Goal: Use online tool/utility

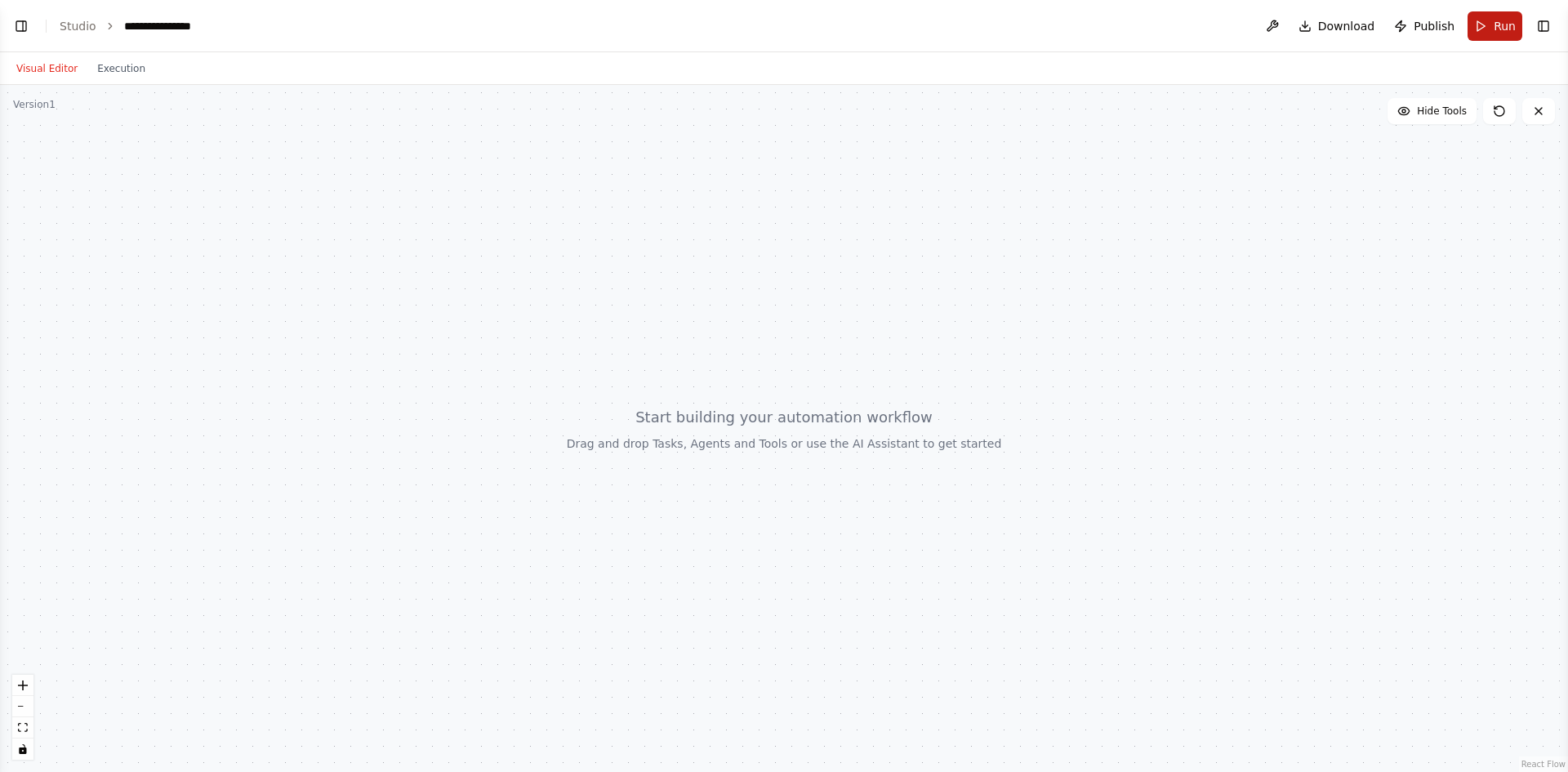
click at [1486, 27] on button "Run" at bounding box center [1494, 26] width 55 height 29
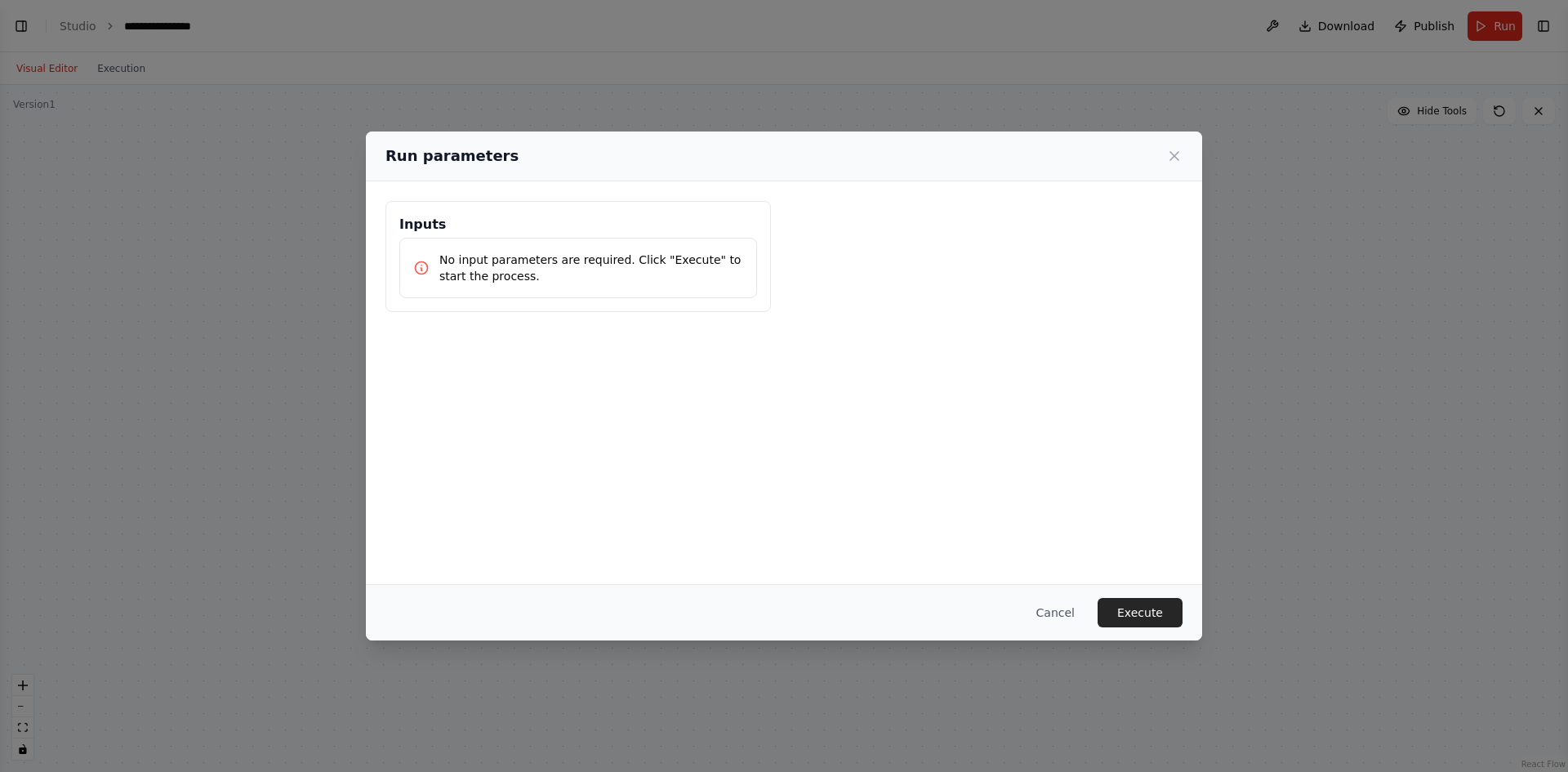
drag, startPoint x: 596, startPoint y: 269, endPoint x: 651, endPoint y: 289, distance: 58.5
click at [595, 268] on p "No input parameters are required. Click "Execute" to start the process." at bounding box center [591, 268] width 304 height 33
click at [1151, 617] on button "Execute" at bounding box center [1140, 612] width 85 height 29
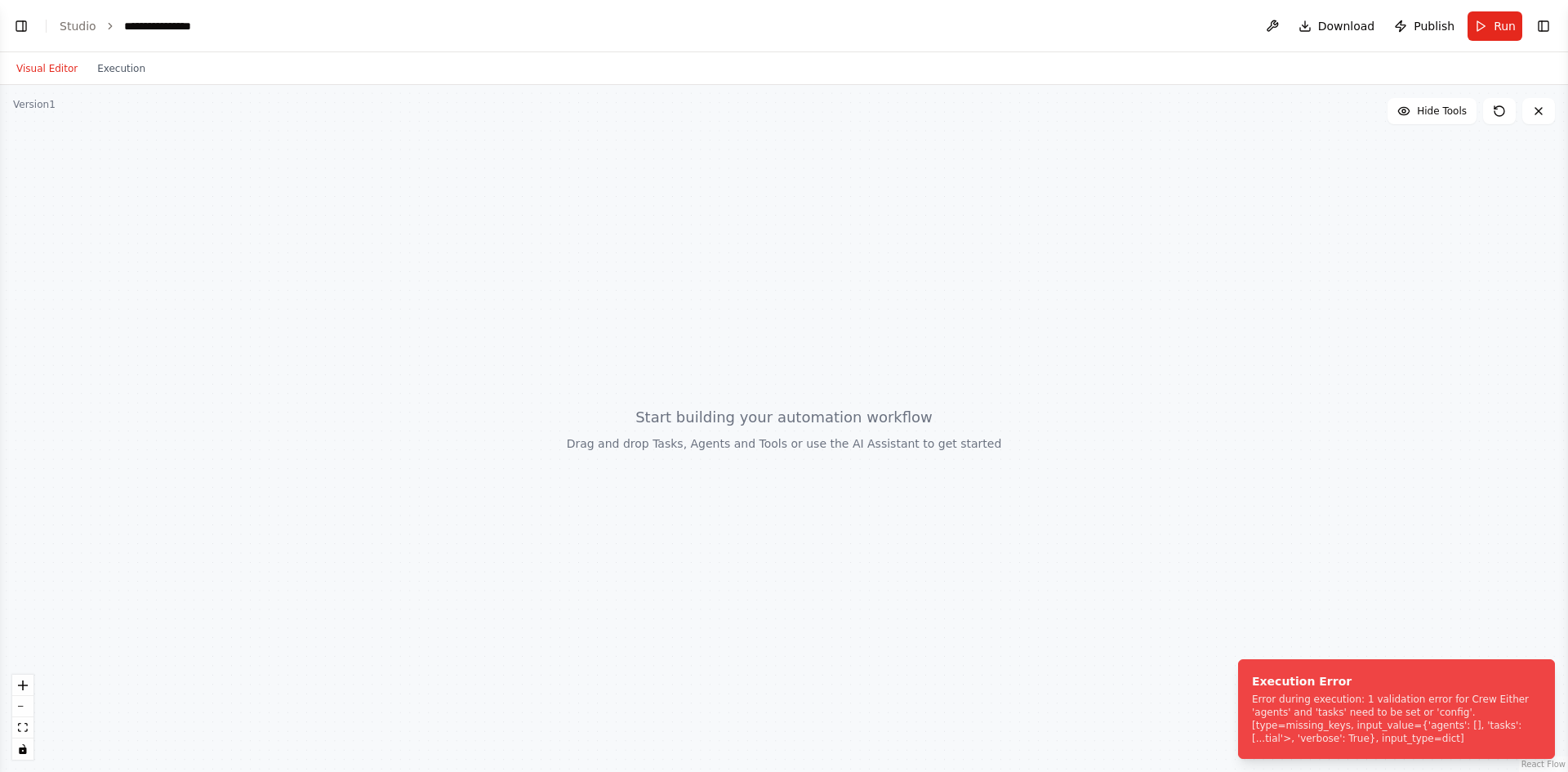
drag, startPoint x: 1408, startPoint y: 700, endPoint x: 1405, endPoint y: 651, distance: 49.1
click at [1406, 694] on div "Error during execution: 1 validation error for Crew Either 'agents' and 'tasks'…" at bounding box center [1394, 719] width 283 height 52
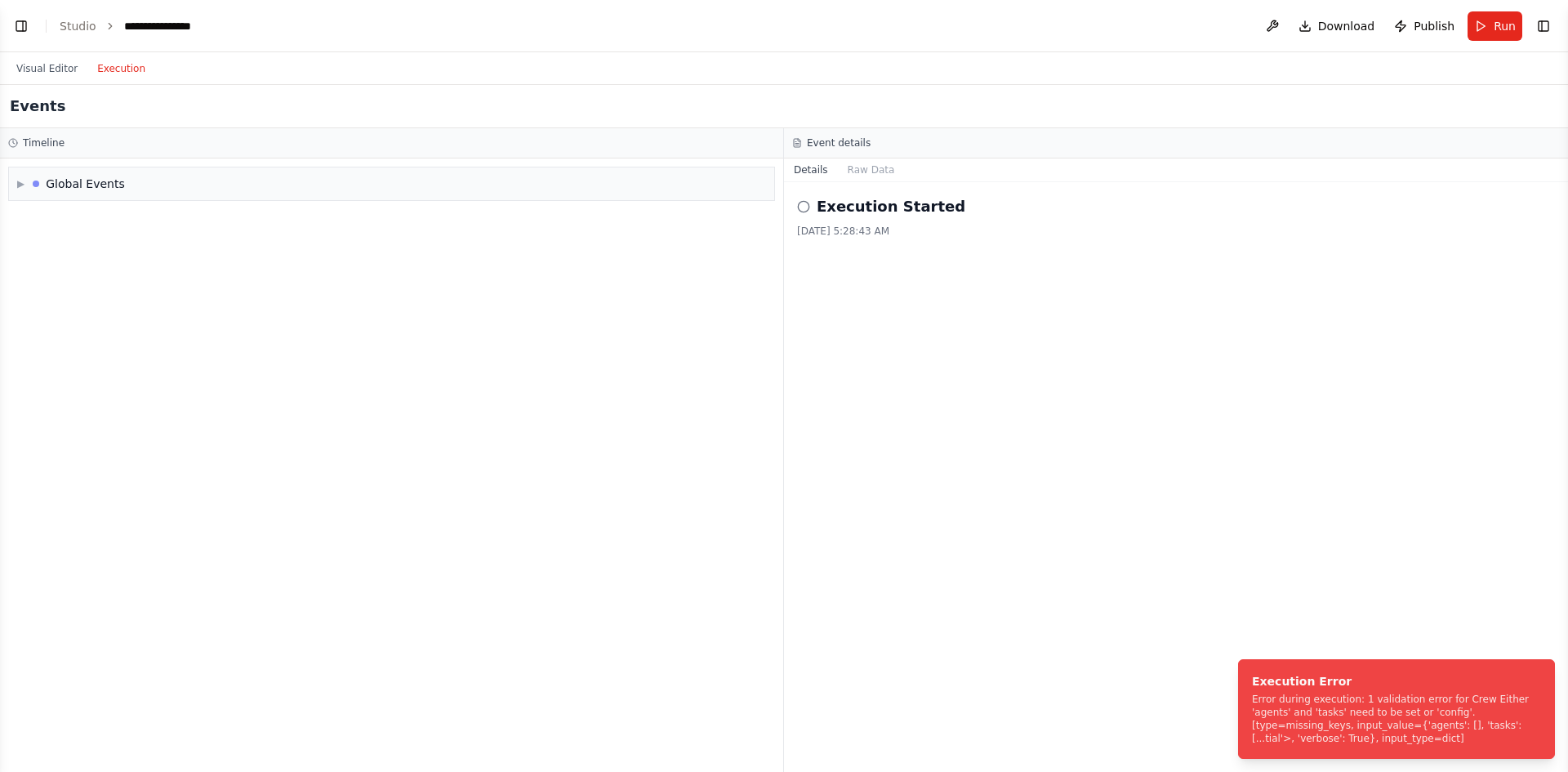
click at [102, 76] on button "Execution" at bounding box center [121, 69] width 68 height 20
click at [119, 186] on div "Global Events" at bounding box center [85, 183] width 79 height 16
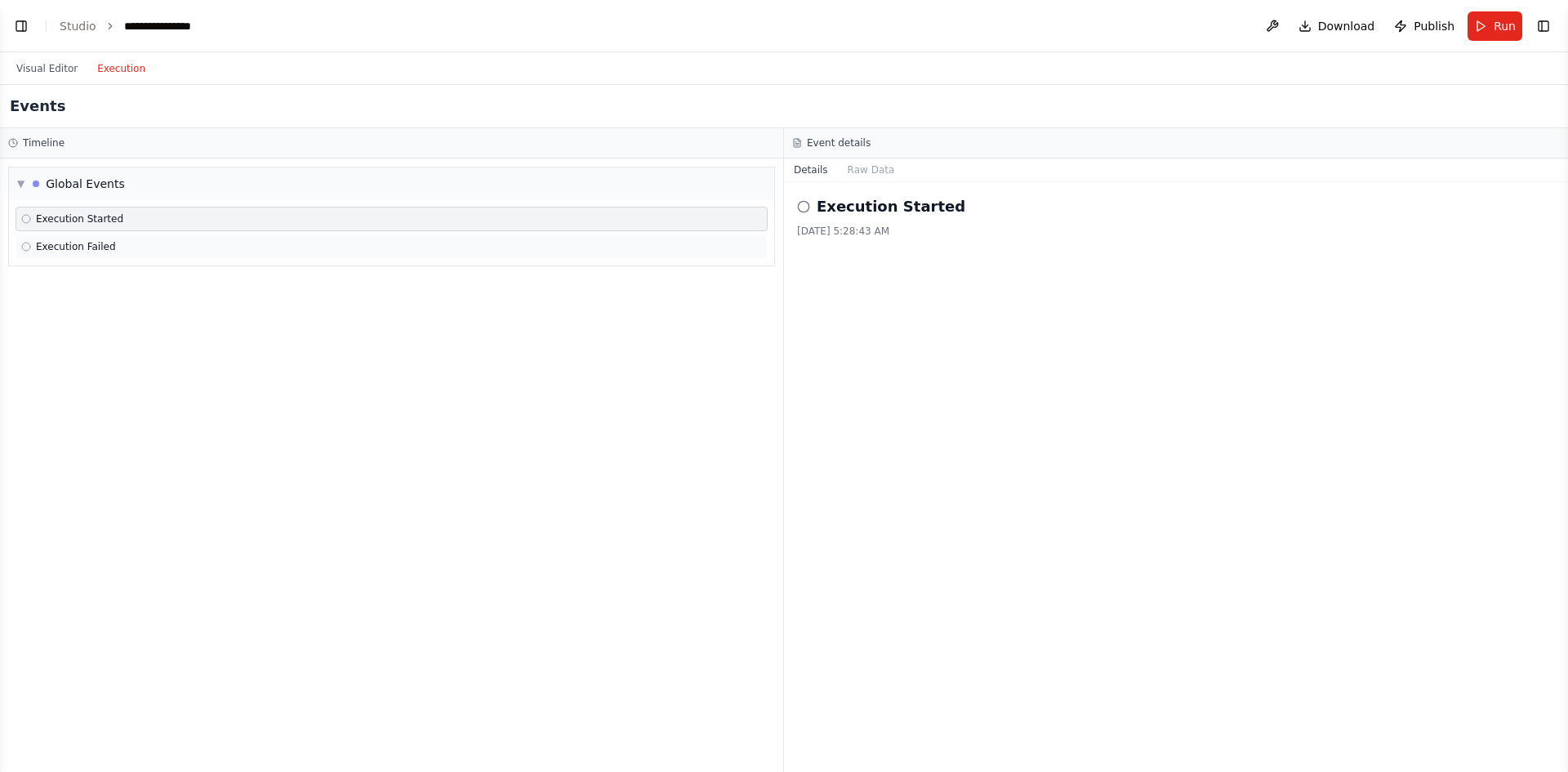
click at [77, 245] on span "Execution Failed" at bounding box center [75, 246] width 80 height 13
drag, startPoint x: 1421, startPoint y: 21, endPoint x: 1290, endPoint y: 27, distance: 131.1
click at [1329, 21] on header "**********" at bounding box center [784, 26] width 1568 height 52
click at [1283, 21] on button at bounding box center [1272, 26] width 26 height 29
